Goal: Task Accomplishment & Management: Manage account settings

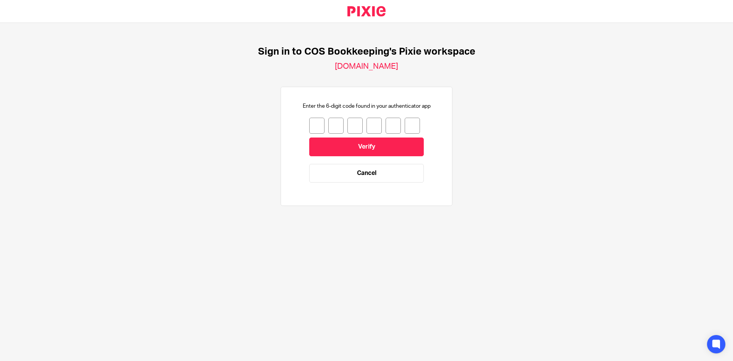
click at [316, 123] on span at bounding box center [316, 126] width 3 height 6
type input "6"
type input "2"
type input "6"
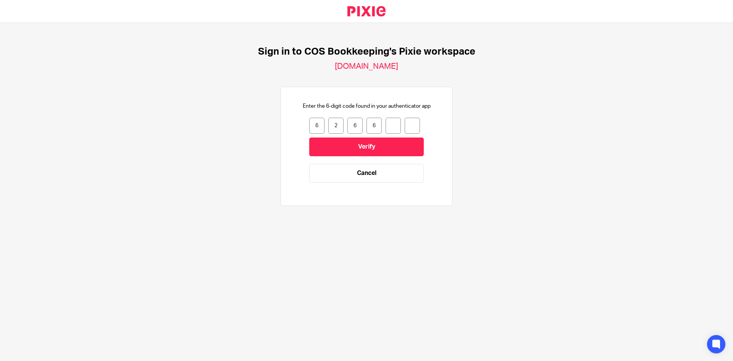
type input "9"
type input "1"
click at [332, 144] on input "Verify" at bounding box center [366, 146] width 115 height 19
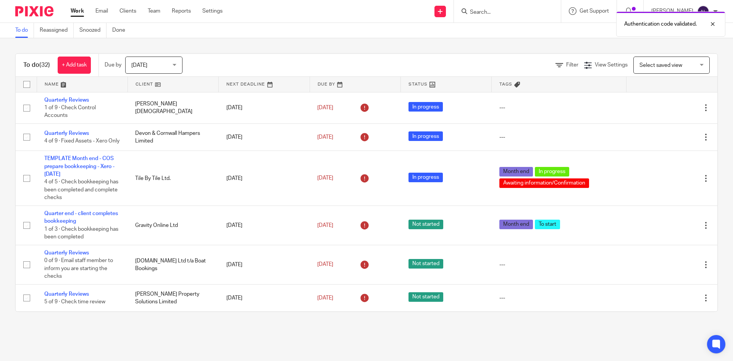
click at [520, 12] on div "Authentication code validated." at bounding box center [545, 22] width 359 height 29
click at [494, 7] on form at bounding box center [509, 11] width 81 height 10
click at [476, 15] on div at bounding box center [506, 11] width 89 height 10
click at [475, 14] on div at bounding box center [506, 11] width 89 height 10
click at [502, 14] on input "Search" at bounding box center [503, 12] width 69 height 7
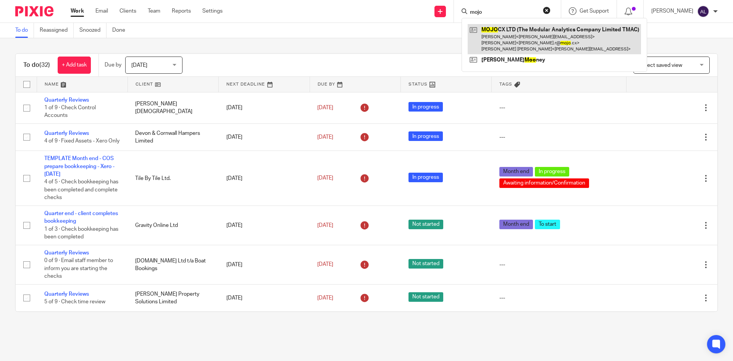
type input "mojo"
click at [516, 32] on link at bounding box center [554, 39] width 173 height 30
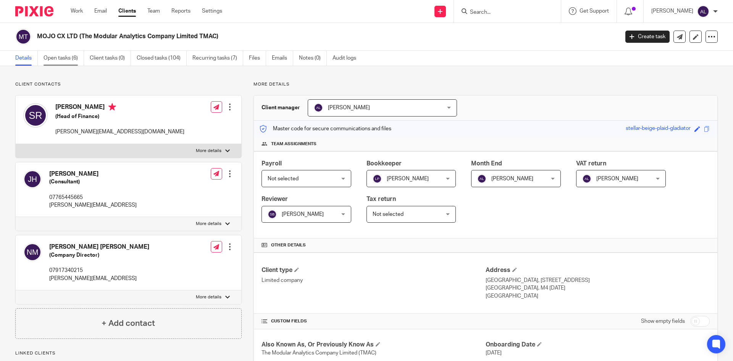
click at [60, 56] on link "Open tasks (6)" at bounding box center [64, 58] width 40 height 15
